Goal: Task Accomplishment & Management: Manage account settings

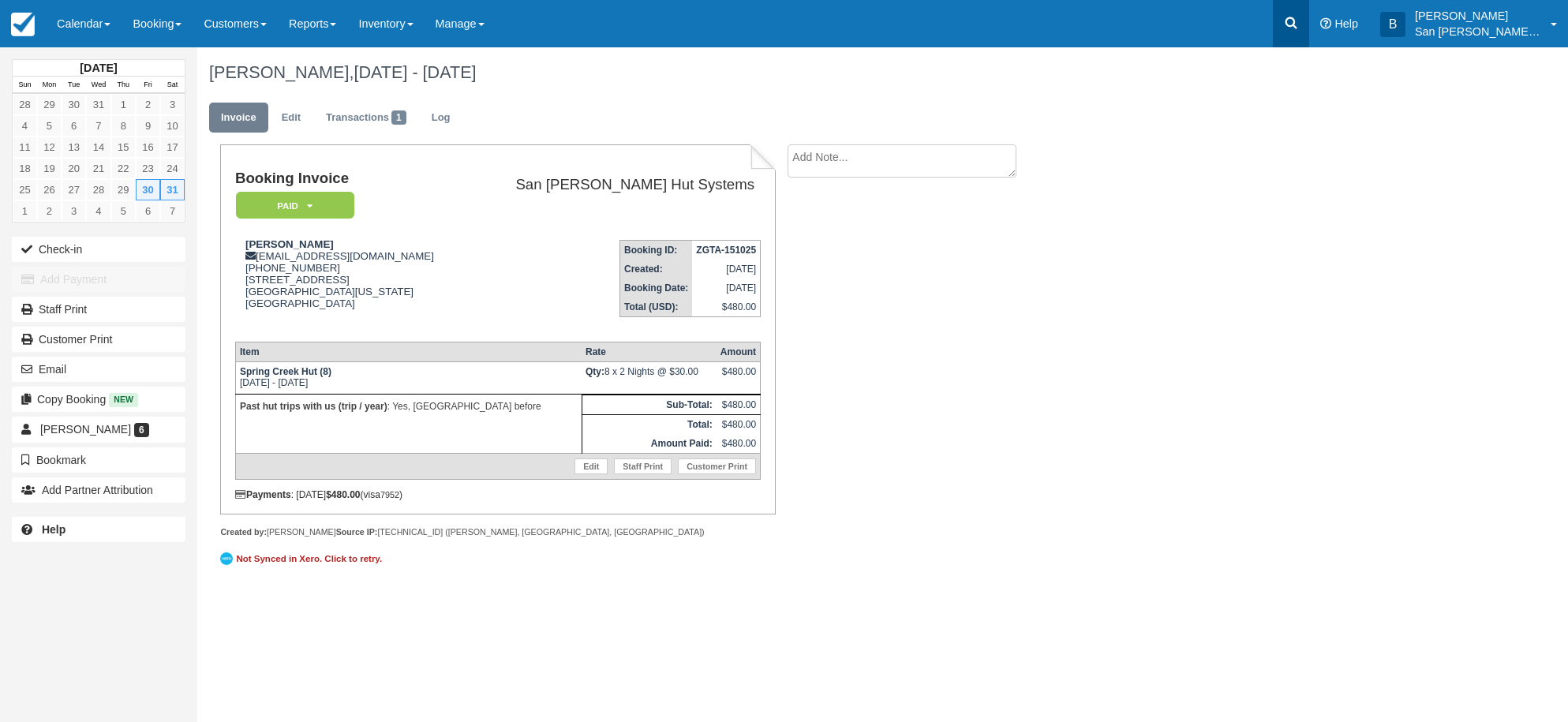
click at [1299, 15] on icon at bounding box center [1291, 23] width 16 height 16
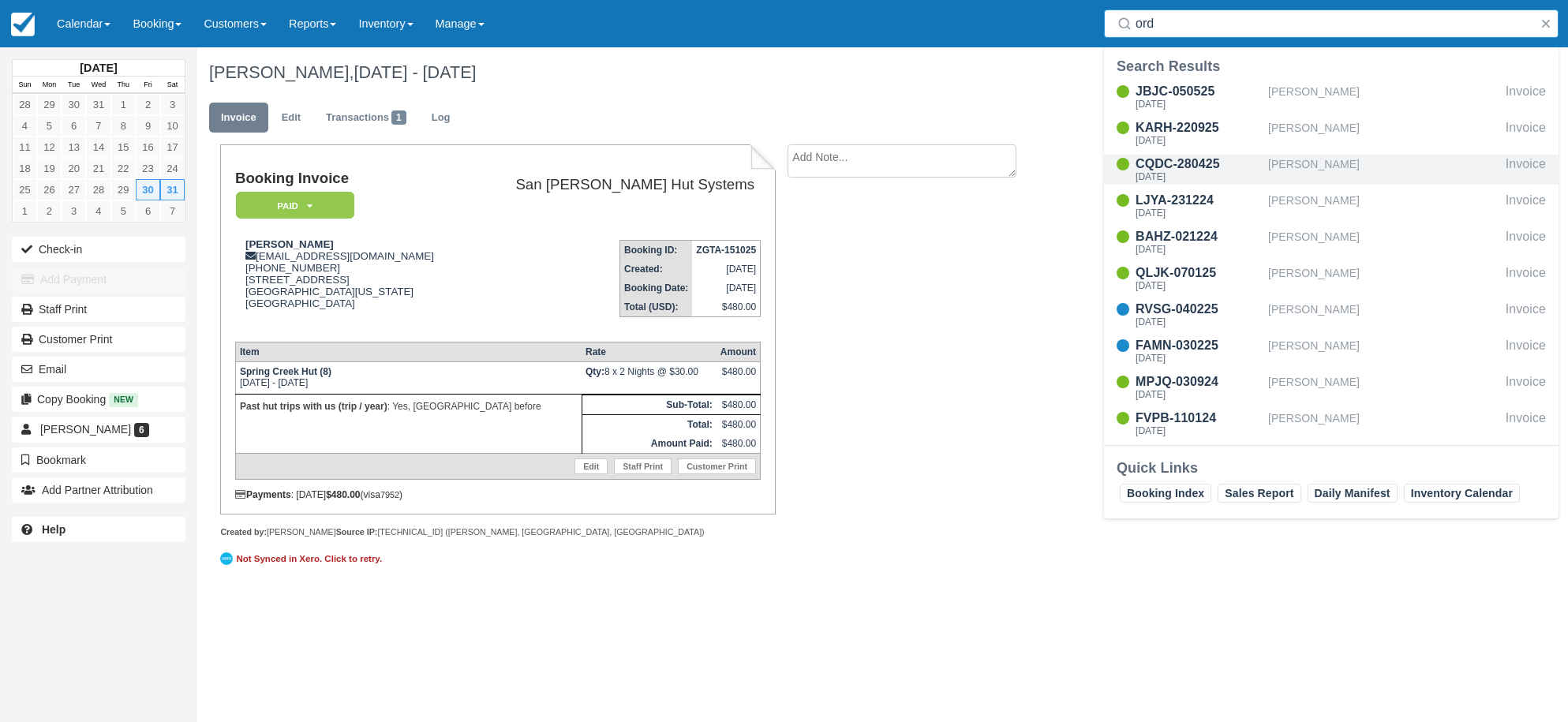
type input "ord"
click at [1203, 160] on div "CQDC-280425" at bounding box center [1198, 164] width 126 height 19
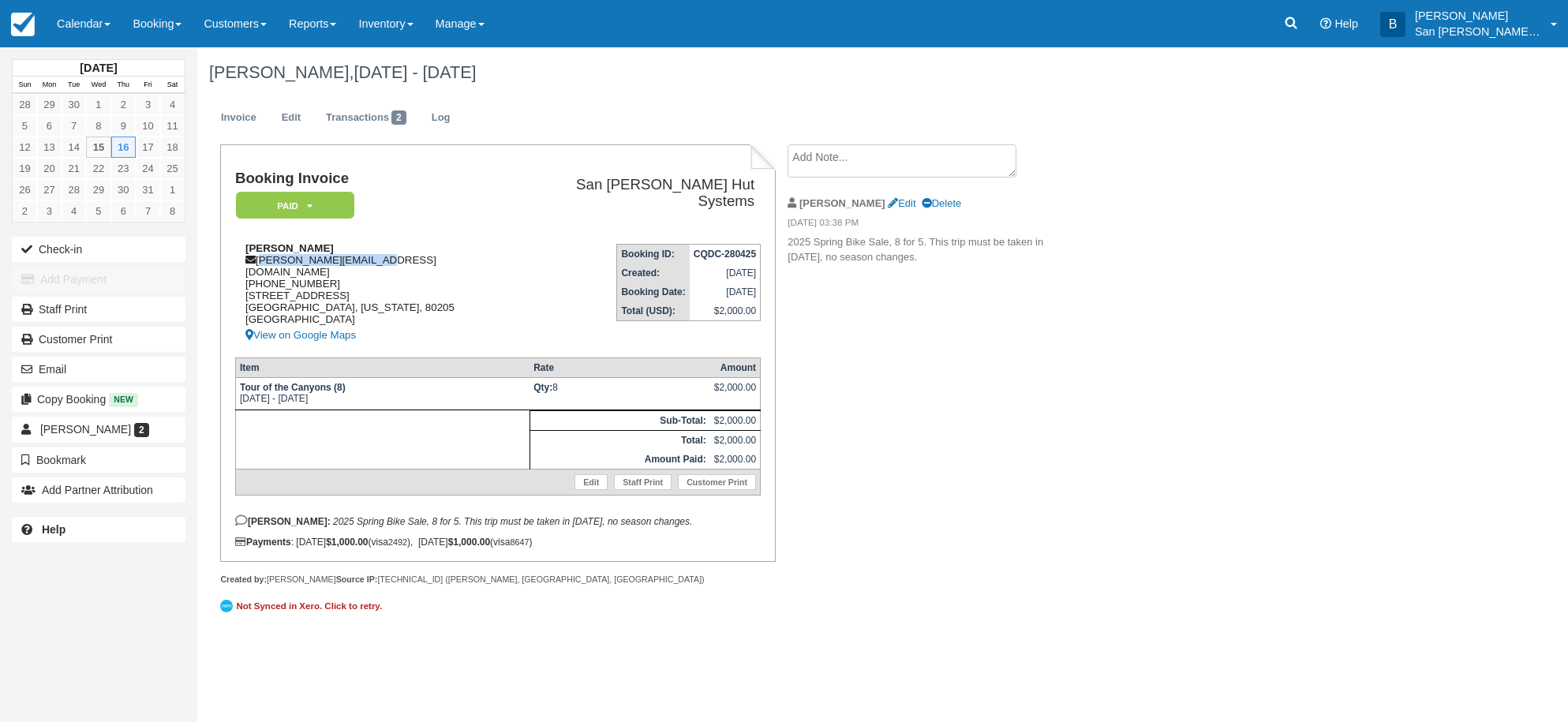
drag, startPoint x: 261, startPoint y: 257, endPoint x: 399, endPoint y: 262, distance: 138.1
click at [399, 262] on div "[PERSON_NAME] [PERSON_NAME][EMAIL_ADDRESS][DOMAIN_NAME] [PHONE_NUMBER] [STREET_…" at bounding box center [374, 293] width 278 height 103
copy div "cynthia.ord@gmail.com"
click at [852, 155] on textarea at bounding box center [902, 161] width 229 height 33
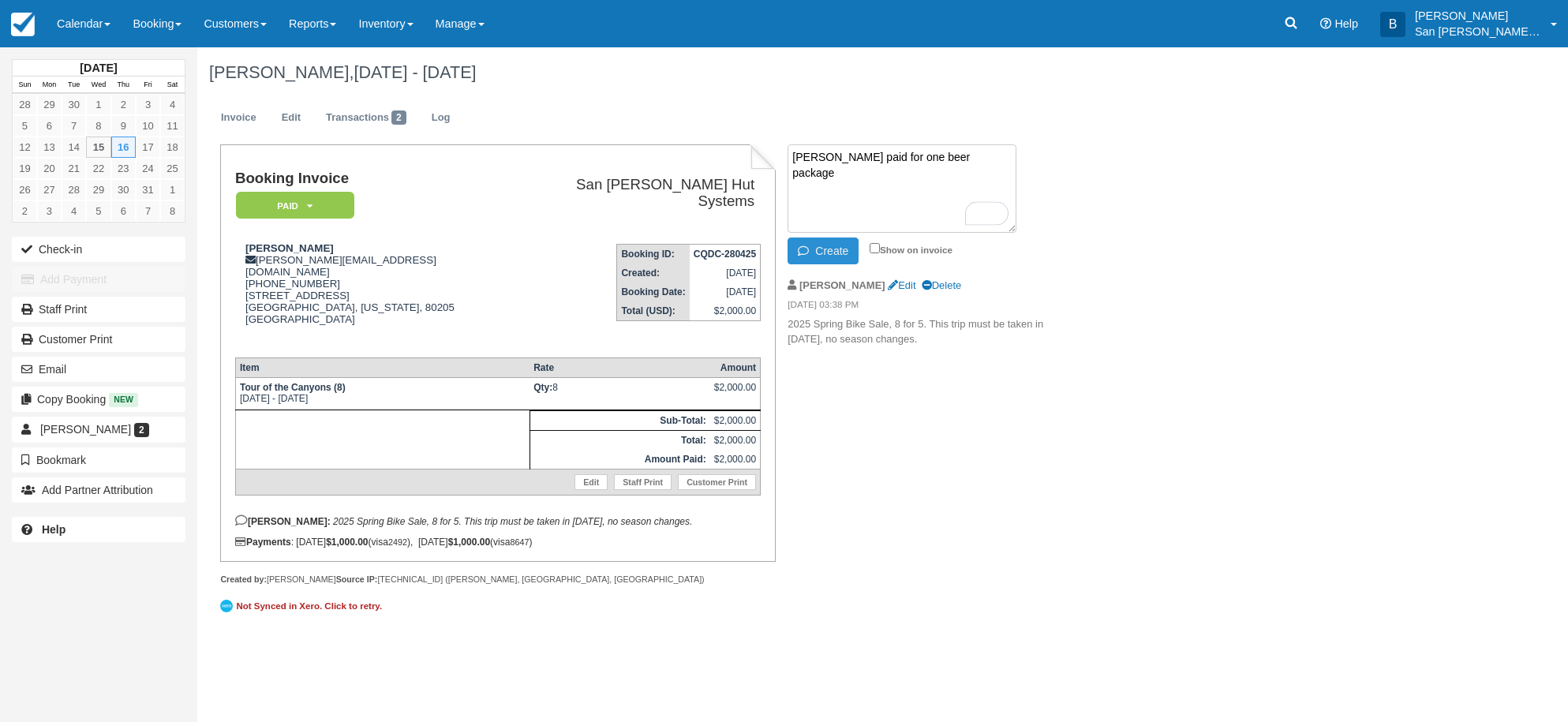
type textarea "Cynthia Ord paid for one beer package"
click at [842, 246] on button "Create" at bounding box center [823, 251] width 71 height 27
